Goal: Task Accomplishment & Management: Manage account settings

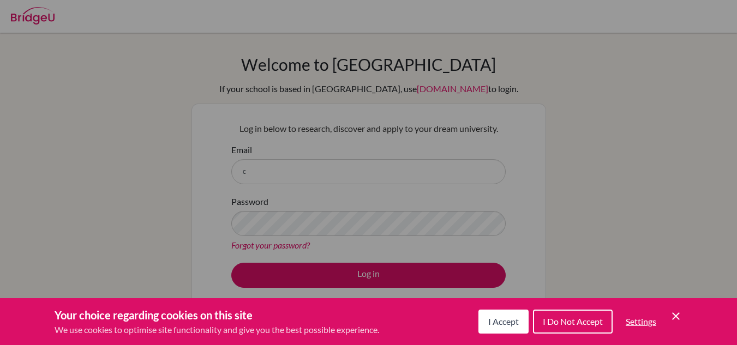
click at [484, 332] on button "I Accept" at bounding box center [503, 322] width 50 height 24
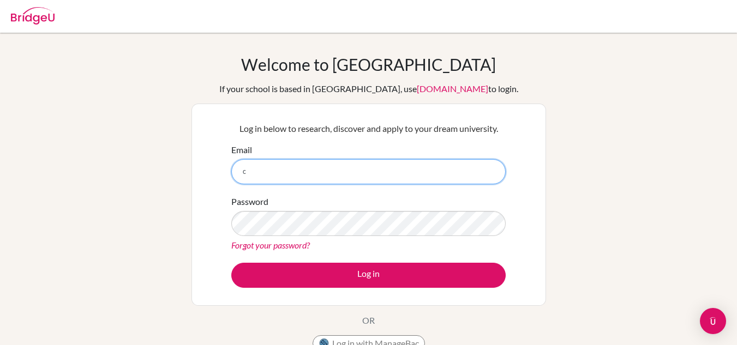
click at [393, 172] on input "c" at bounding box center [368, 171] width 274 height 25
type input "[EMAIL_ADDRESS][DOMAIN_NAME]"
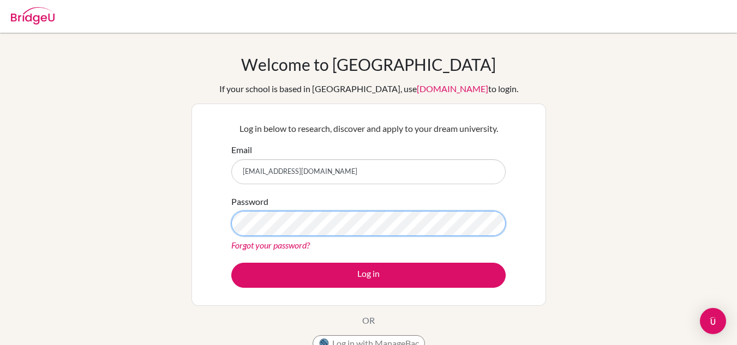
click at [231, 263] on button "Log in" at bounding box center [368, 275] width 274 height 25
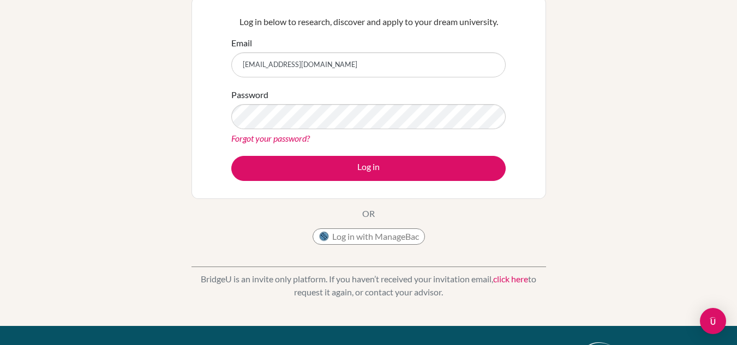
scroll to position [116, 0]
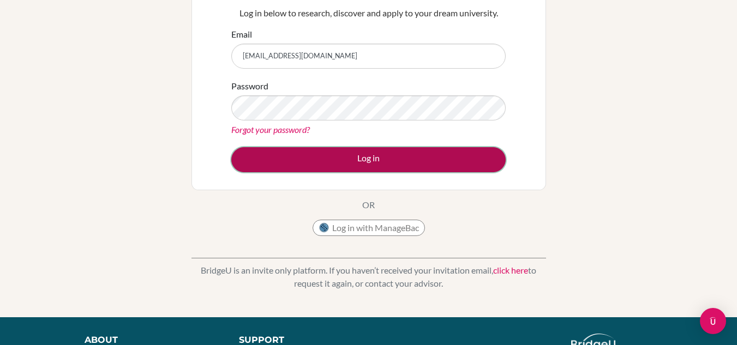
click at [369, 171] on button "Log in" at bounding box center [368, 159] width 274 height 25
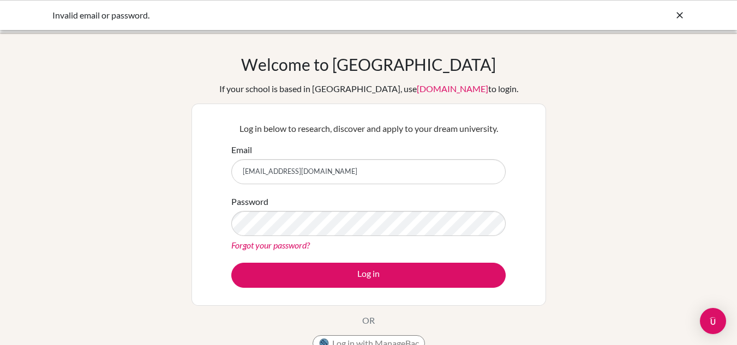
drag, startPoint x: 368, startPoint y: 174, endPoint x: 268, endPoint y: 173, distance: 99.8
click at [268, 173] on input "[EMAIL_ADDRESS][DOMAIN_NAME]" at bounding box center [368, 171] width 274 height 25
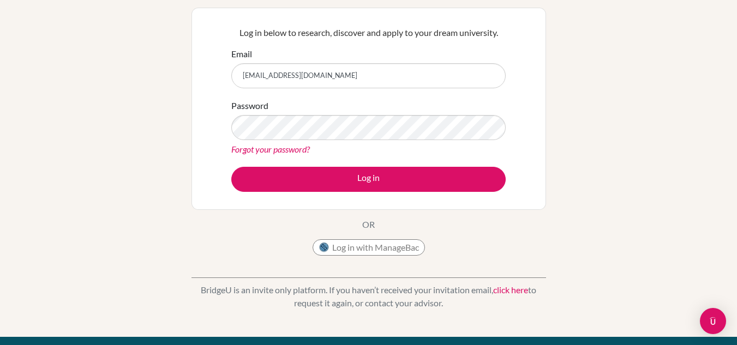
scroll to position [99, 0]
